Goal: Book appointment/travel/reservation

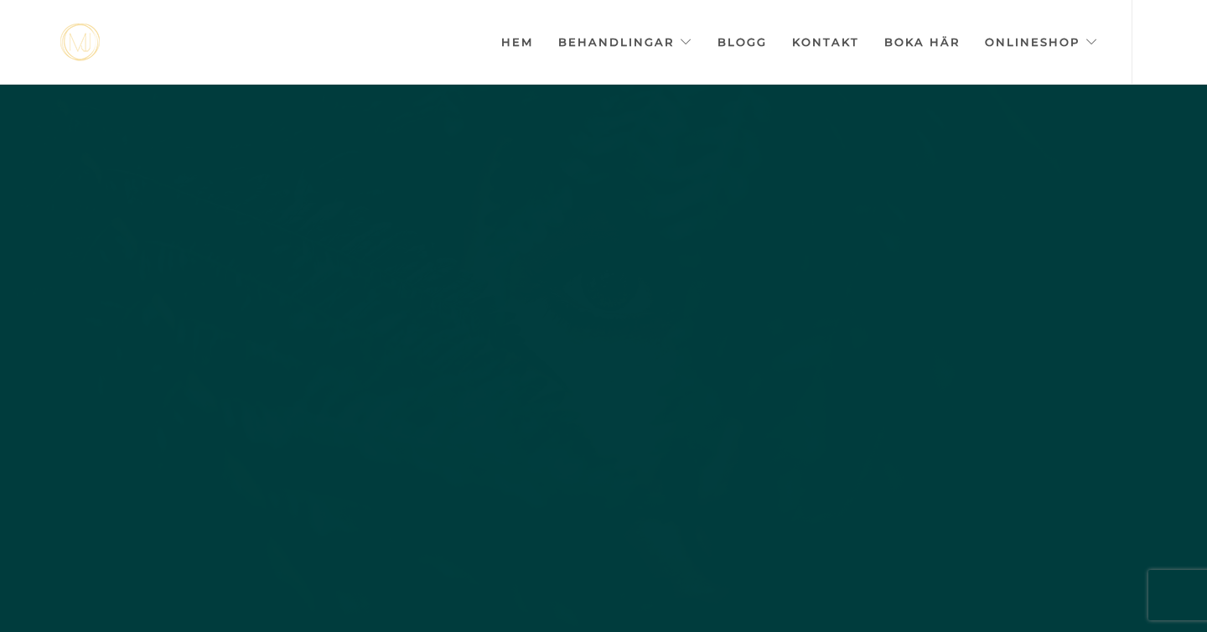
scroll to position [0, -8380]
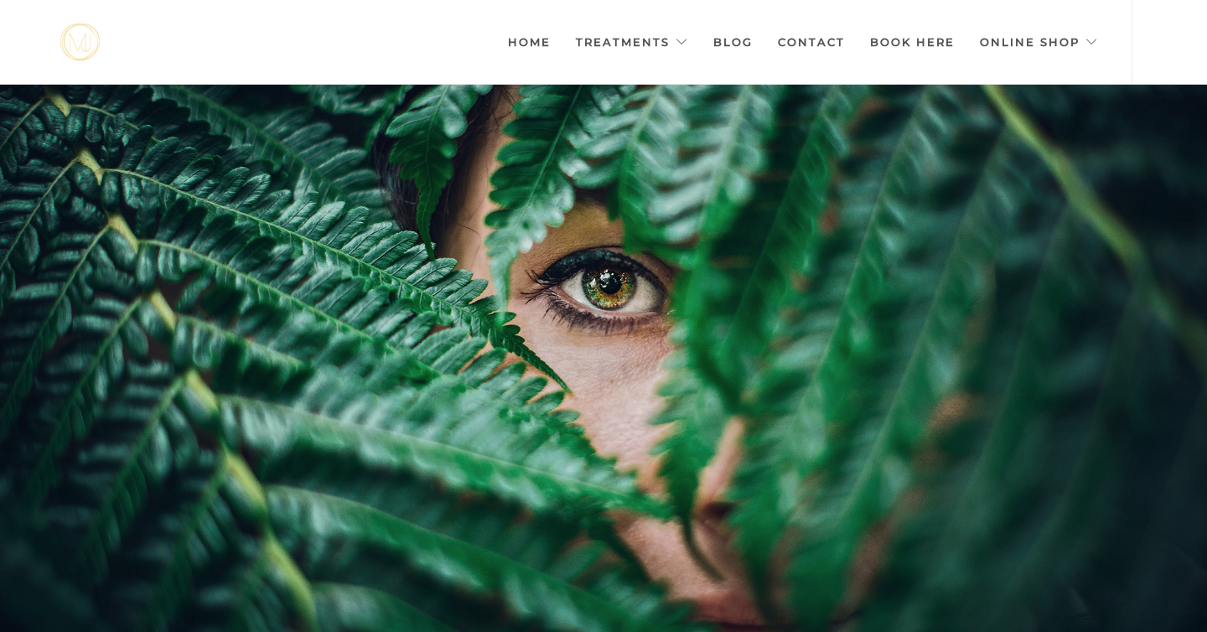
click at [987, 186] on div at bounding box center [603, 401] width 1207 height 632
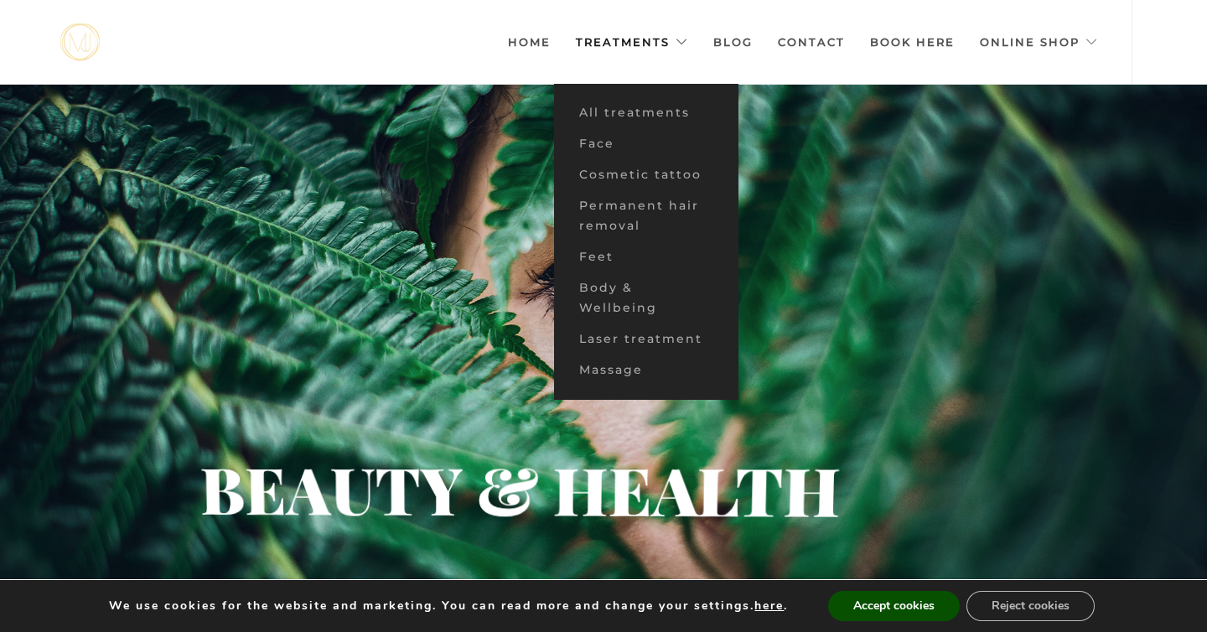
click at [680, 38] on link "Treatments" at bounding box center [632, 42] width 112 height 84
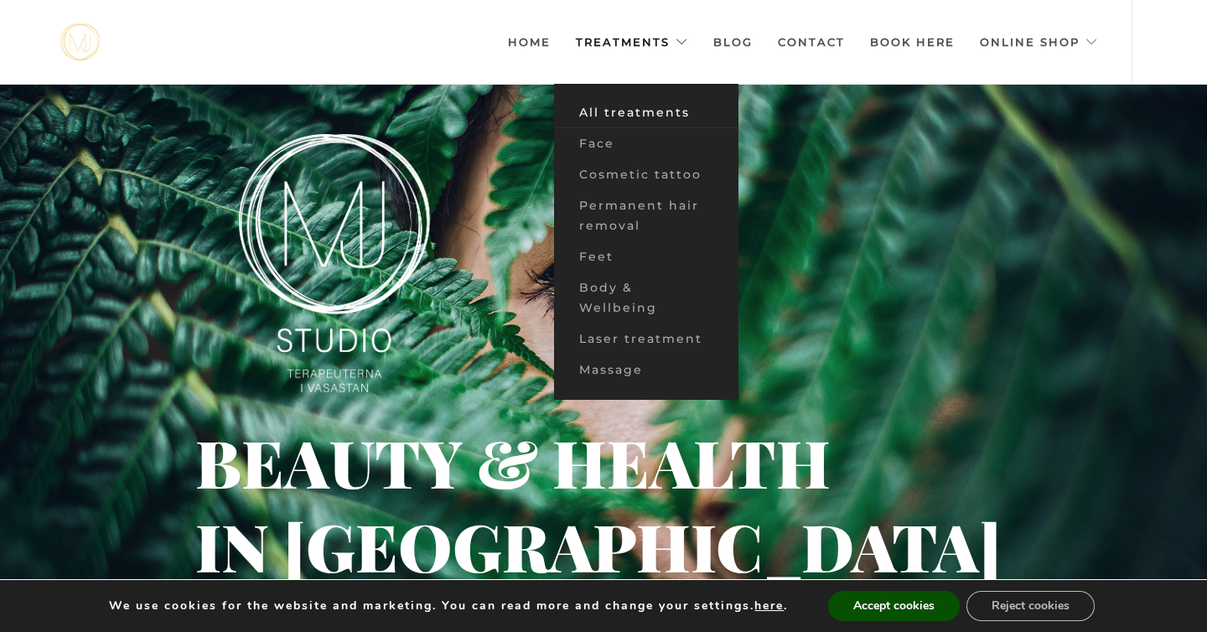
click at [601, 115] on font "All treatments" at bounding box center [634, 112] width 111 height 15
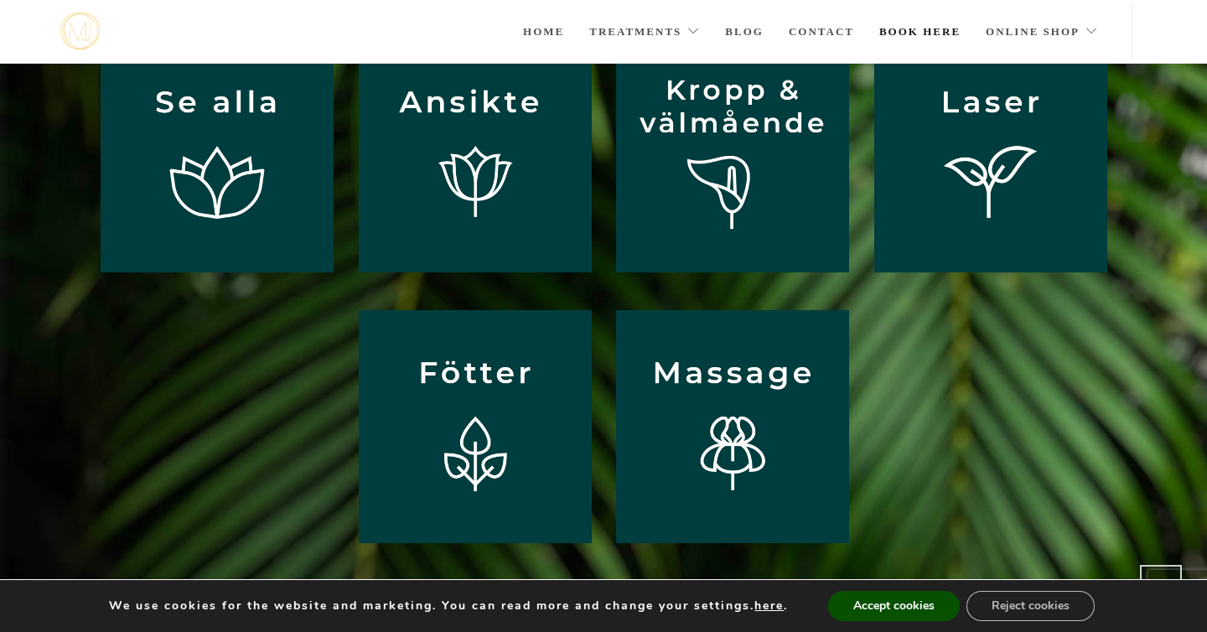
scroll to position [179, 0]
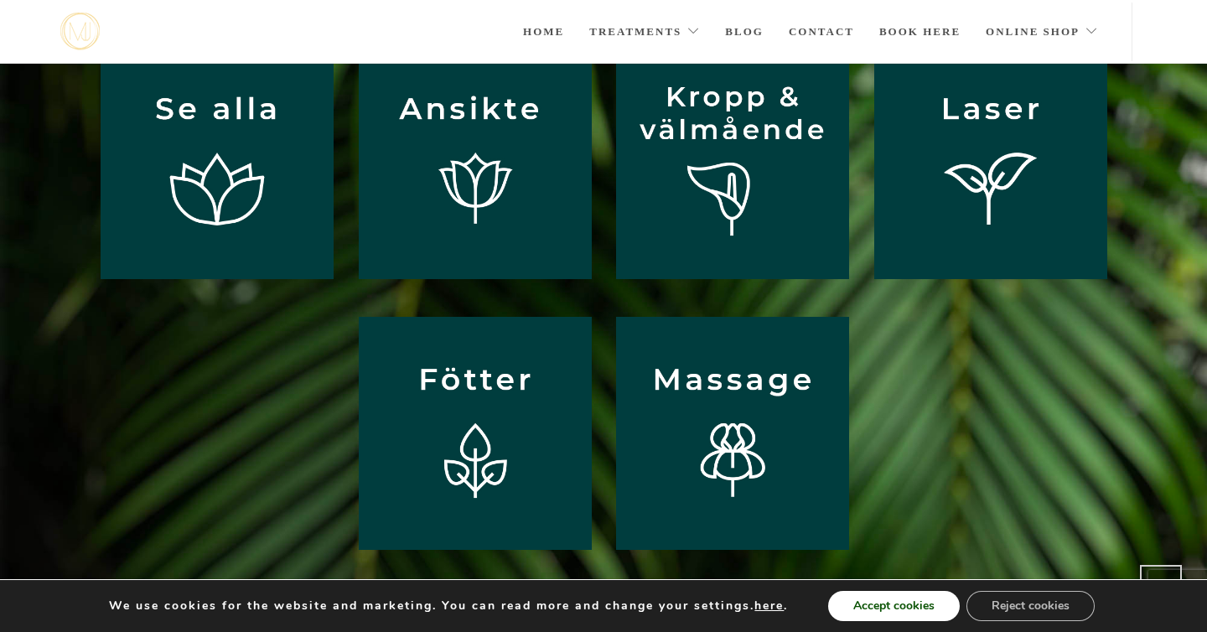
click at [917, 603] on font "Accept cookies" at bounding box center [893, 606] width 81 height 16
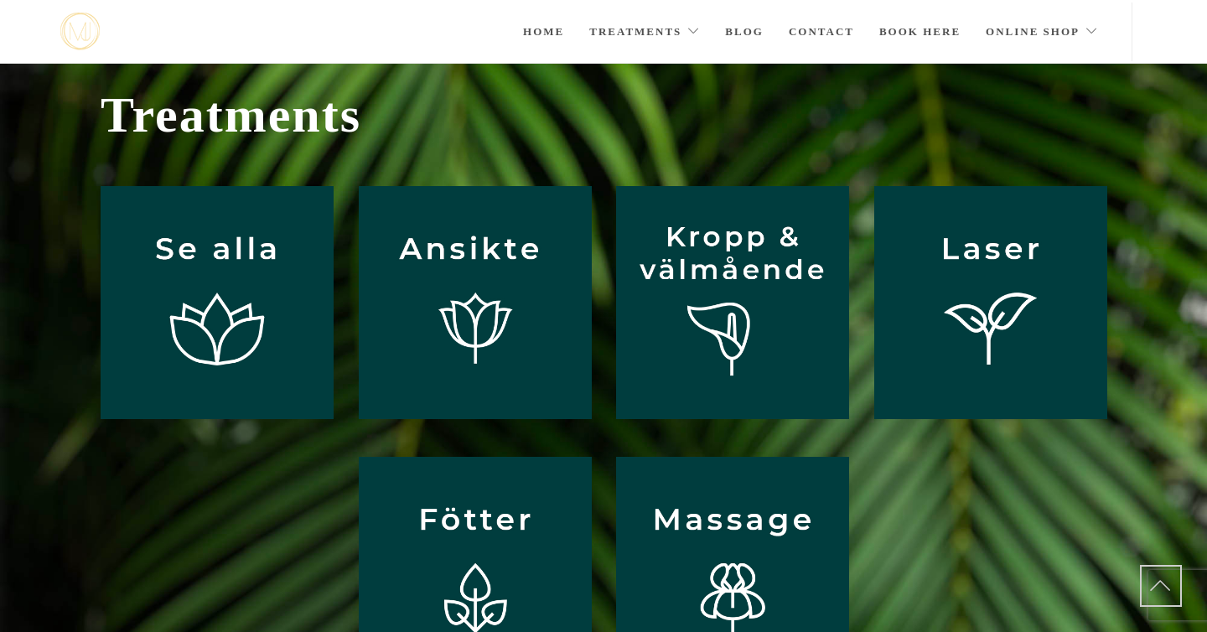
scroll to position [0, 0]
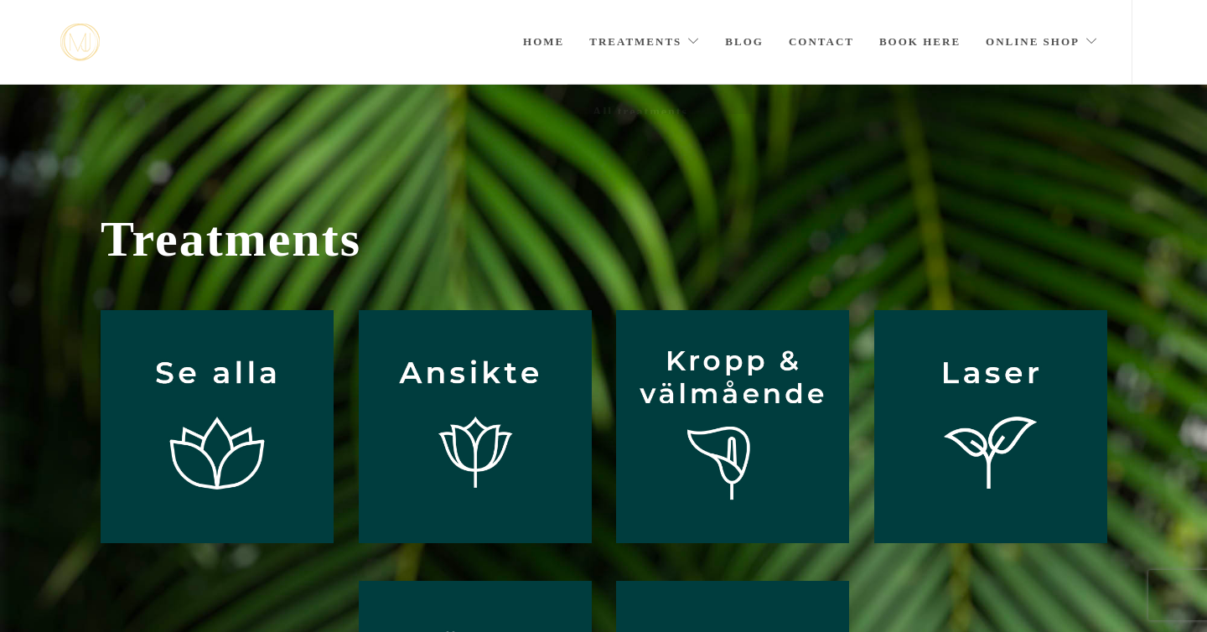
click at [611, 55] on link "Treatments" at bounding box center [644, 42] width 111 height 84
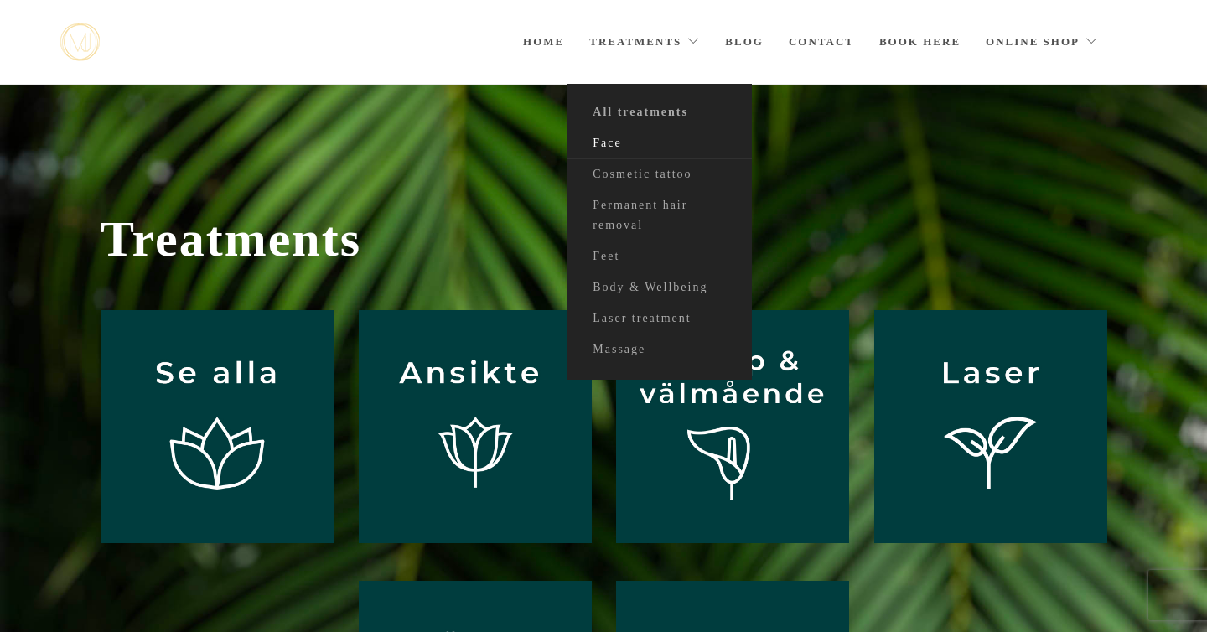
click at [615, 152] on link "Face" at bounding box center [659, 143] width 184 height 31
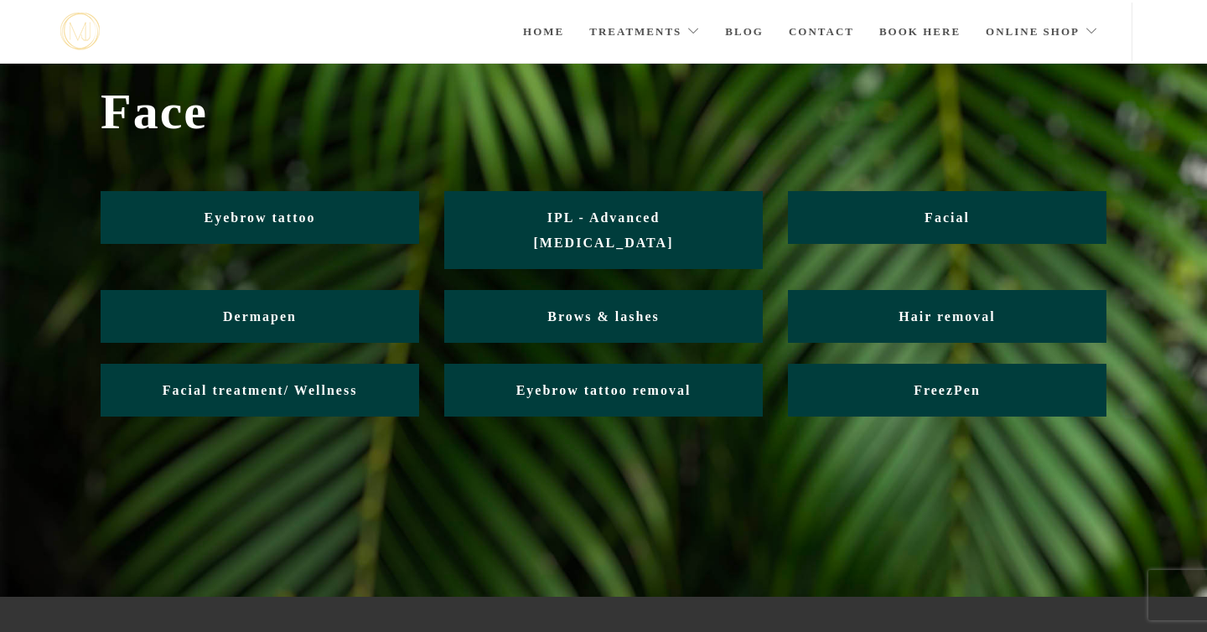
scroll to position [48, 0]
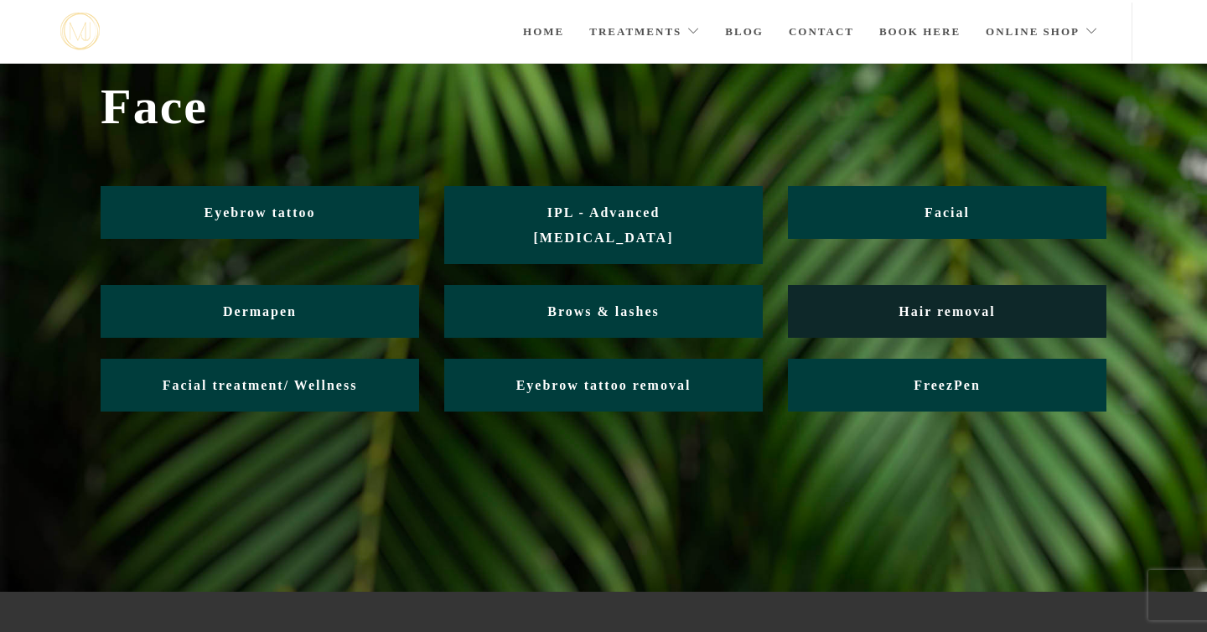
click at [964, 304] on font "Hair removal" at bounding box center [946, 311] width 96 height 14
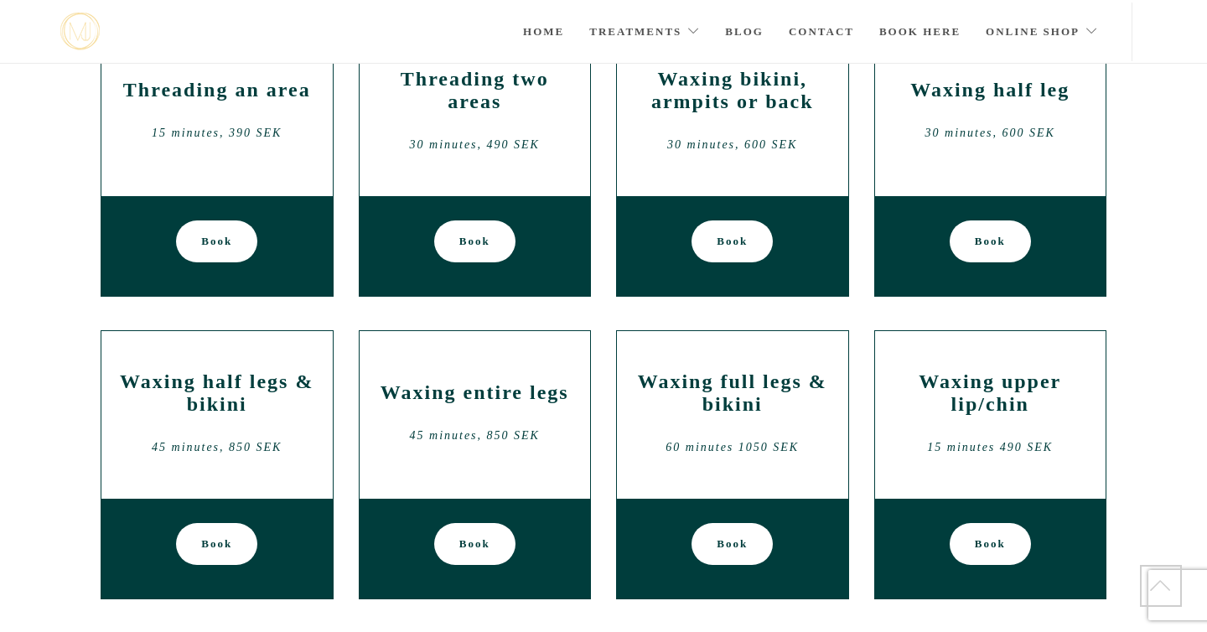
scroll to position [774, 0]
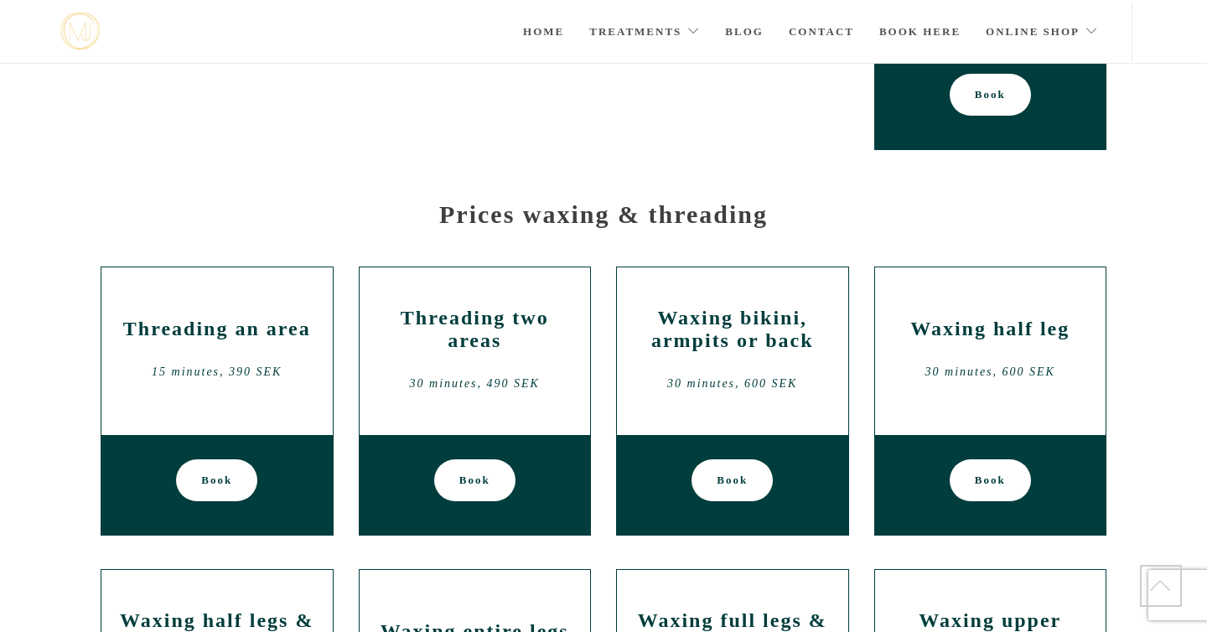
click at [180, 345] on div "Threading an area 15 minutes, 390 SEK" at bounding box center [217, 351] width 206 height 101
click at [224, 484] on font "Book" at bounding box center [216, 480] width 31 height 42
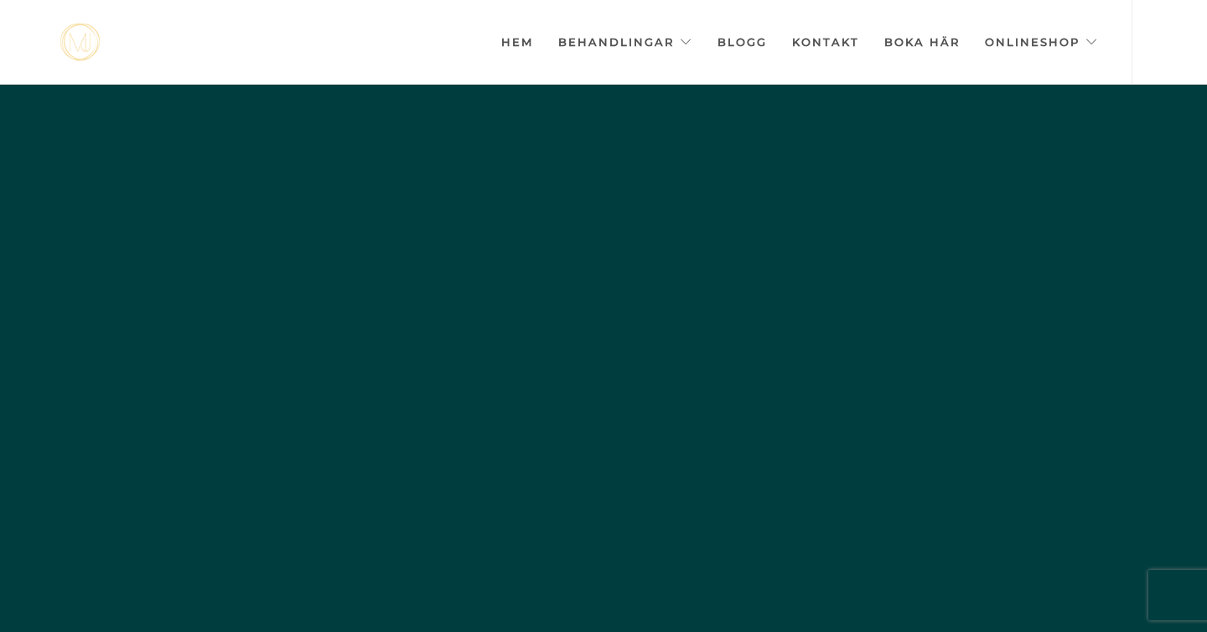
scroll to position [0, -8380]
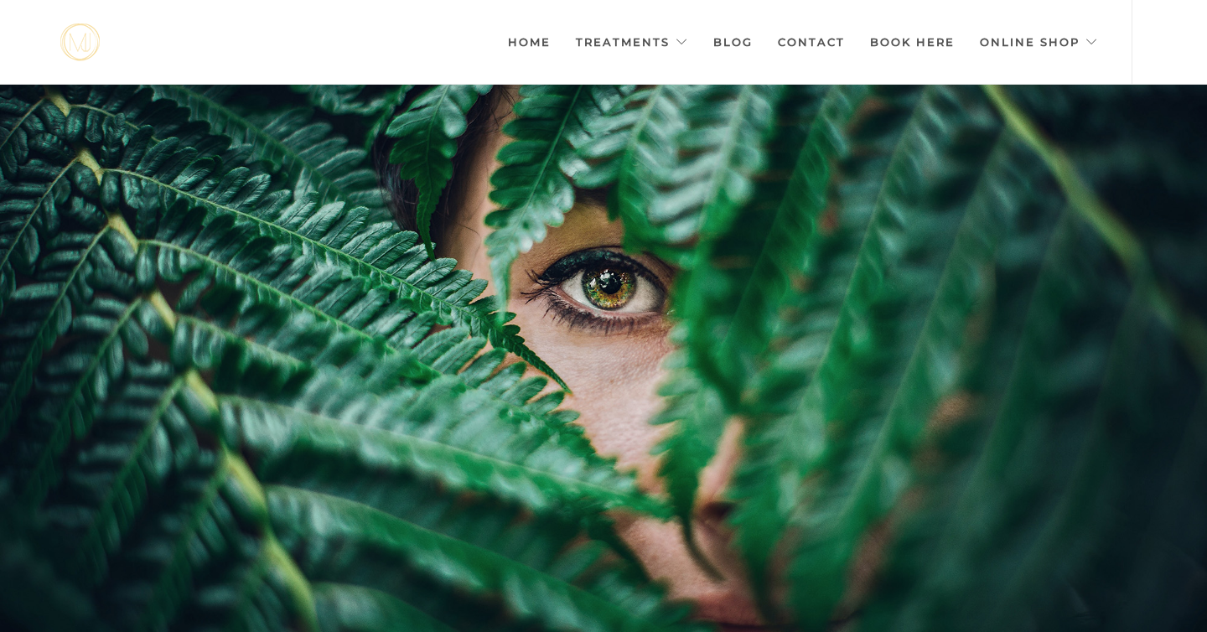
click at [593, 98] on div at bounding box center [603, 401] width 1207 height 632
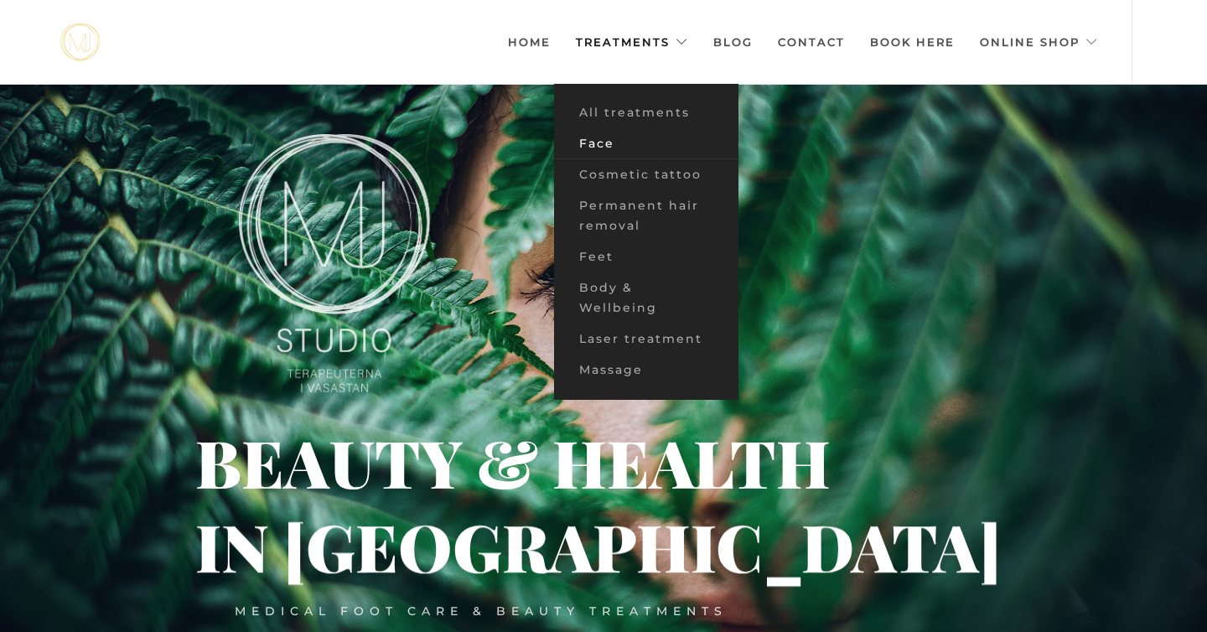
click at [594, 143] on font "Face" at bounding box center [596, 143] width 35 height 15
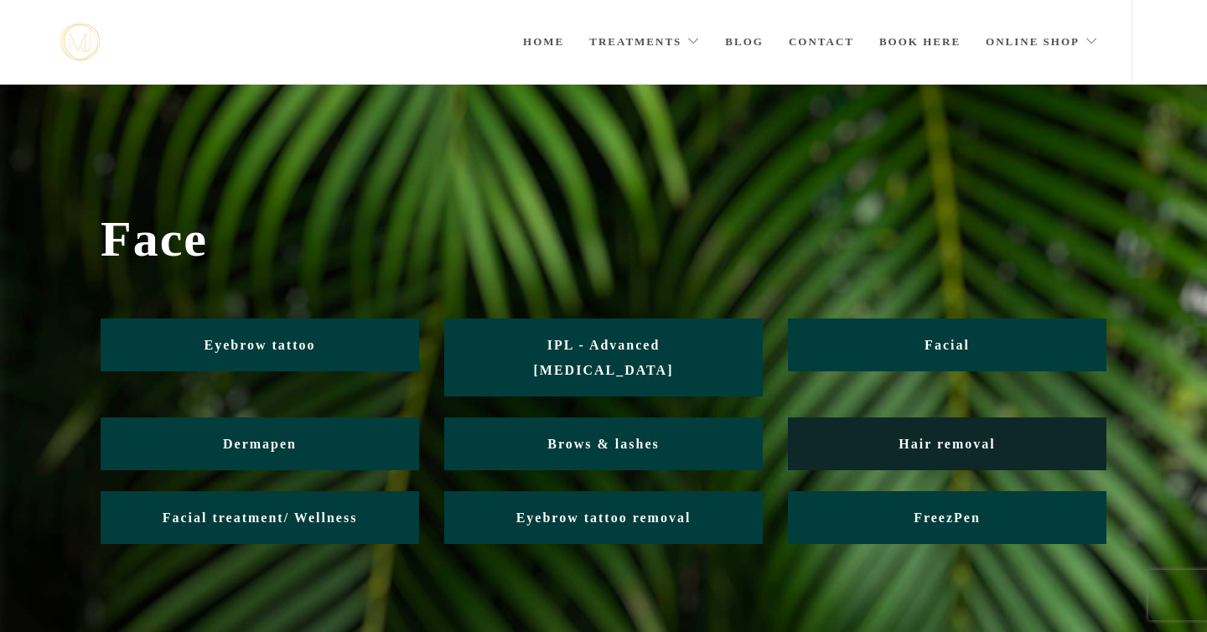
click at [875, 417] on link "Hair removal" at bounding box center [947, 443] width 318 height 53
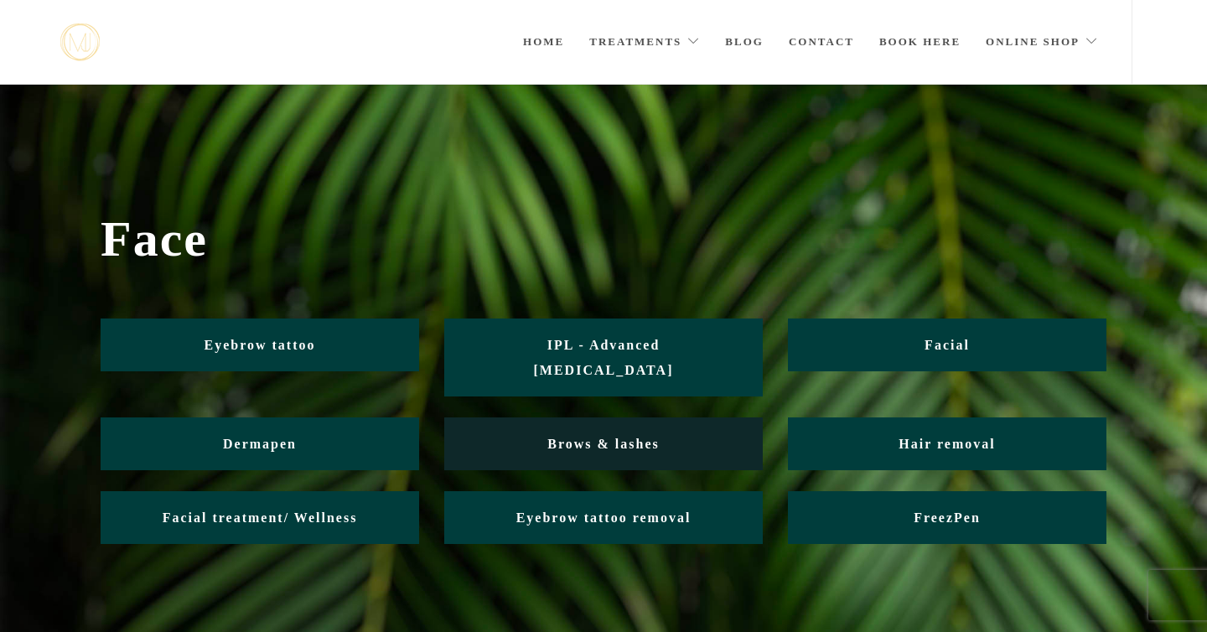
click at [598, 417] on link "Brows & lashes" at bounding box center [603, 443] width 318 height 53
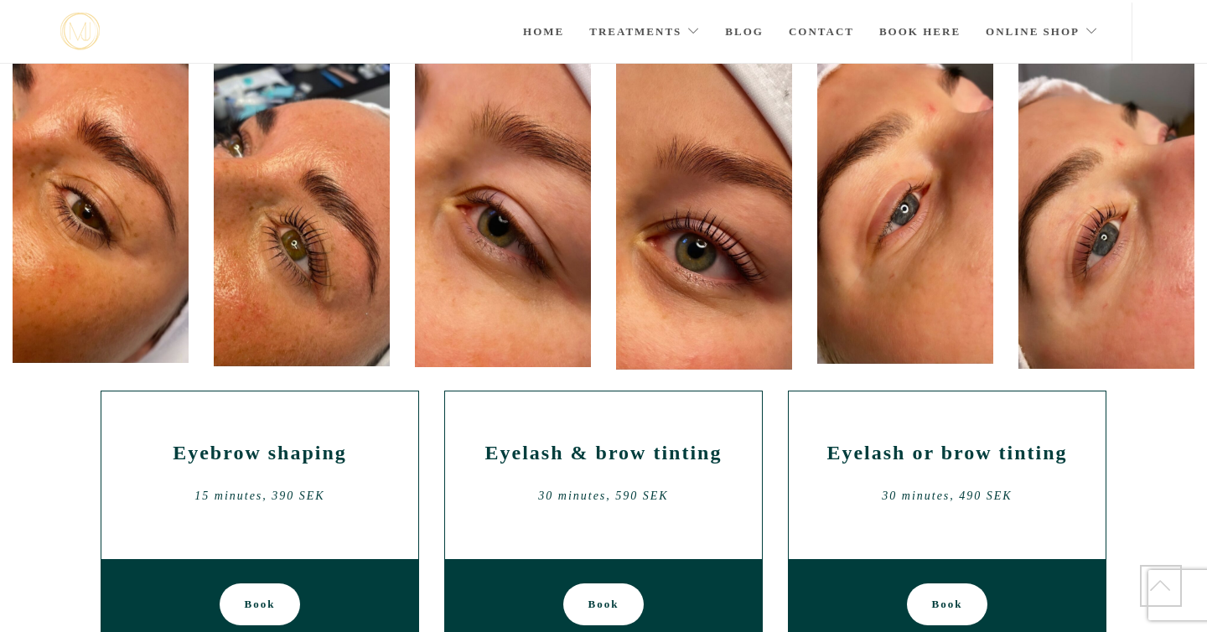
scroll to position [140, 0]
